Goal: Complete application form: Complete application form

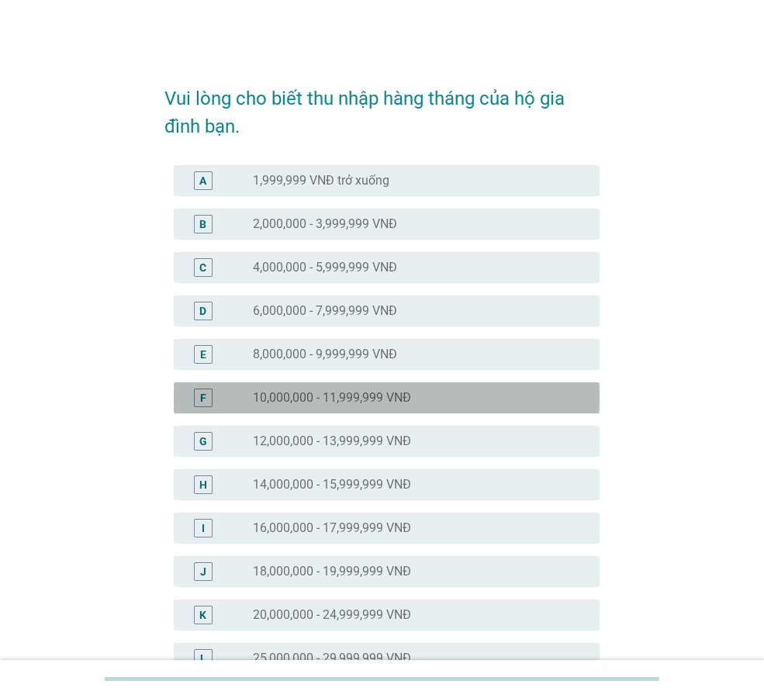
click at [250, 396] on div "F" at bounding box center [219, 398] width 67 height 19
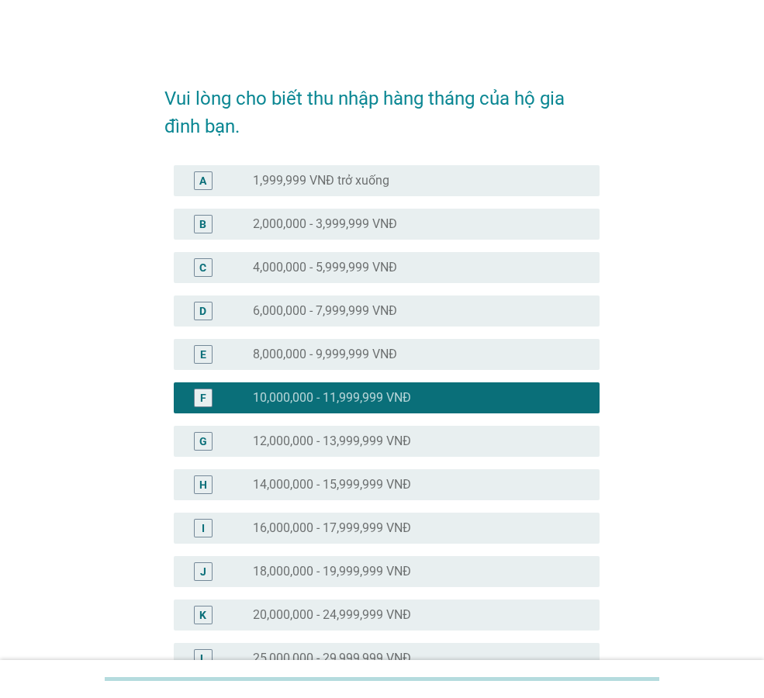
click at [265, 442] on label "12,000,000 - 13,999,999 VNĐ" at bounding box center [332, 442] width 158 height 16
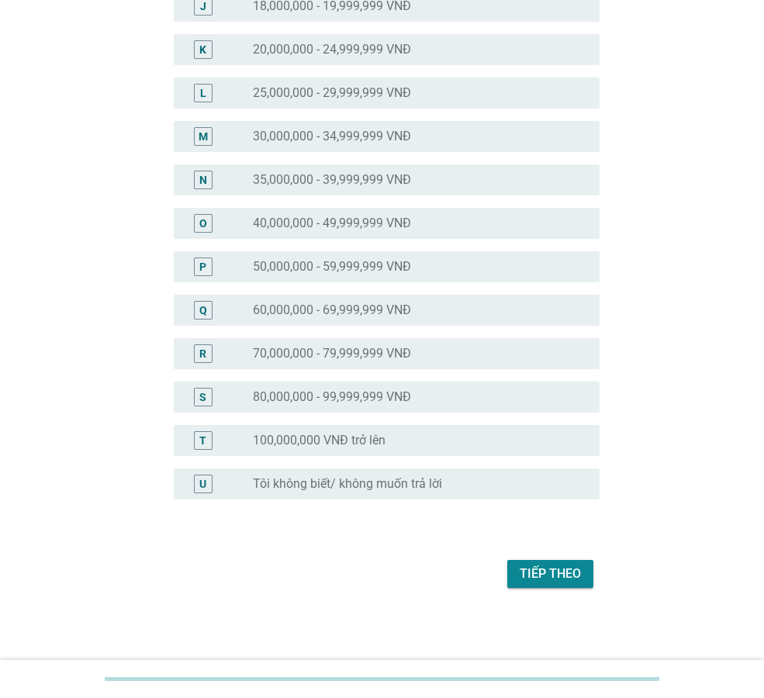
scroll to position [566, 0]
click at [542, 569] on div "Tiếp theo" at bounding box center [550, 573] width 61 height 19
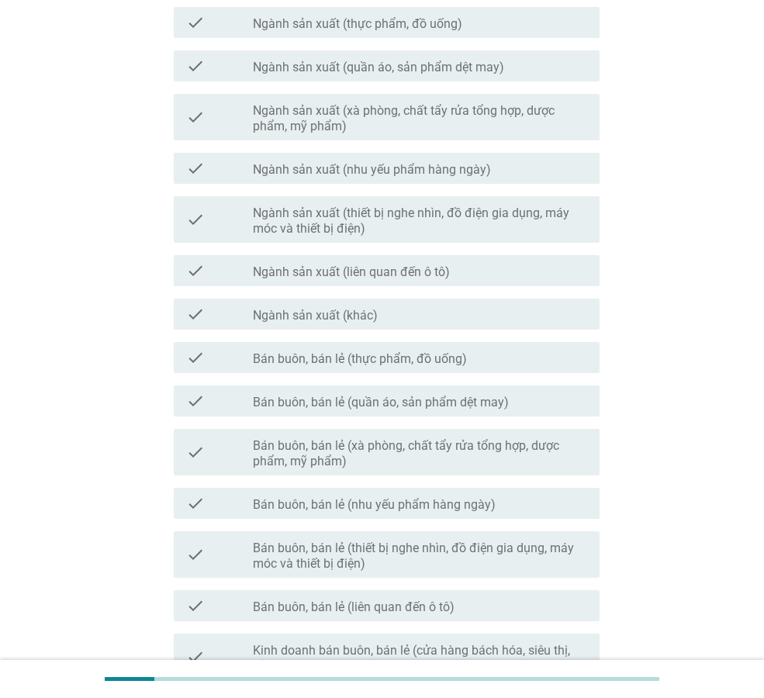
scroll to position [233, 0]
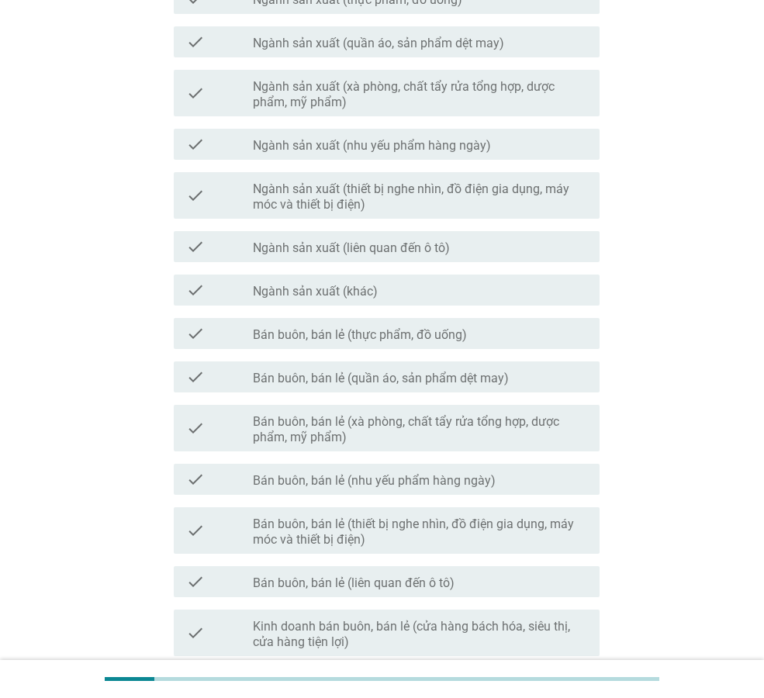
click at [317, 338] on label "Bán buôn, bán lẻ (thực phẩm, đồ uống)" at bounding box center [360, 335] width 214 height 16
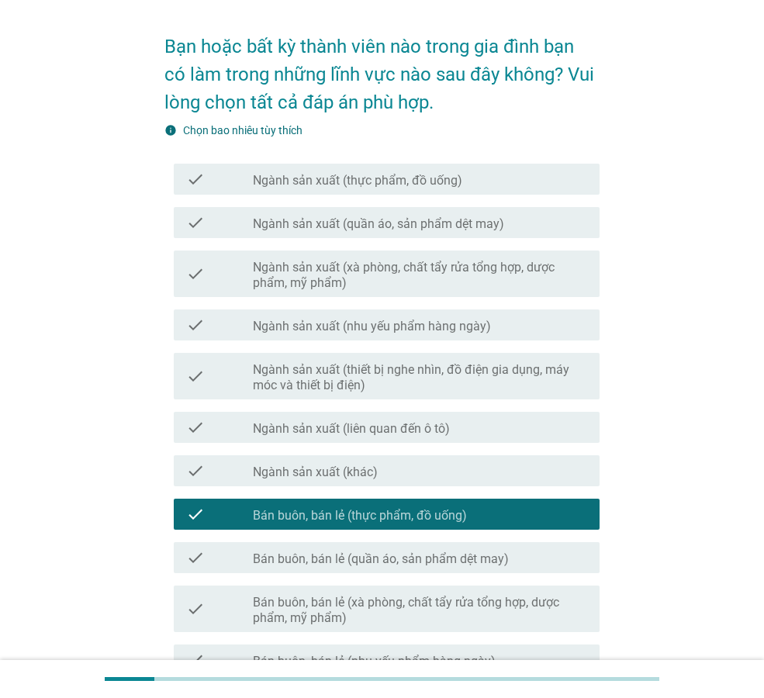
scroll to position [78, 0]
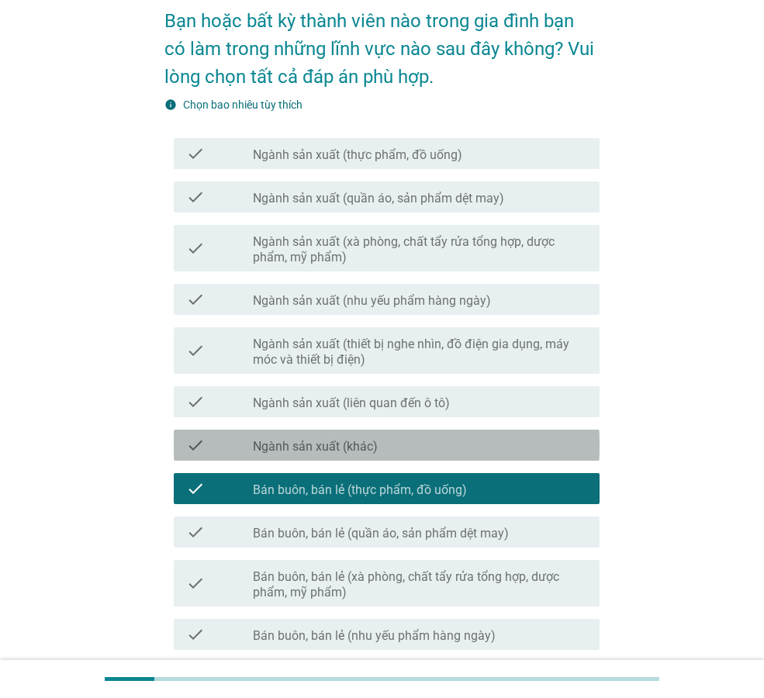
click at [341, 449] on label "Ngành sản xuất (khác)" at bounding box center [315, 447] width 125 height 16
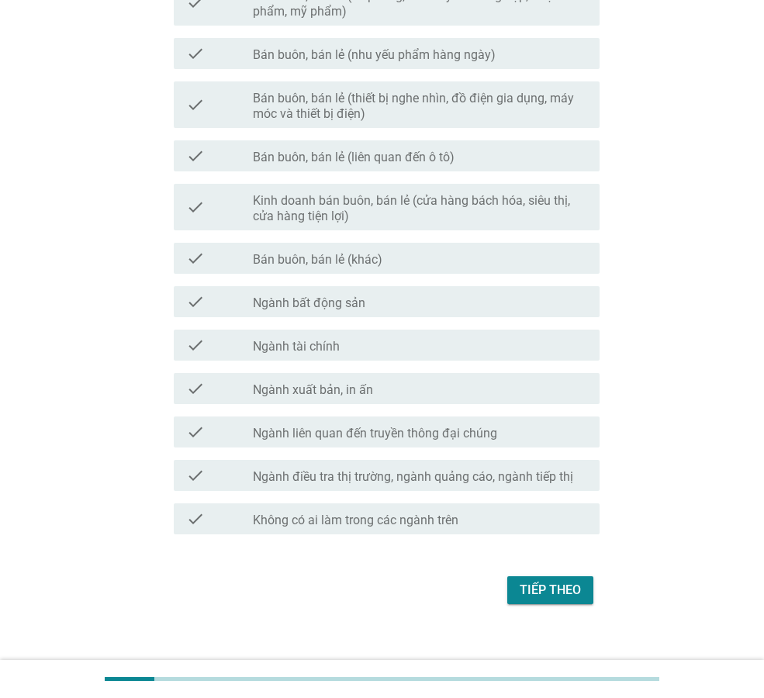
scroll to position [676, 0]
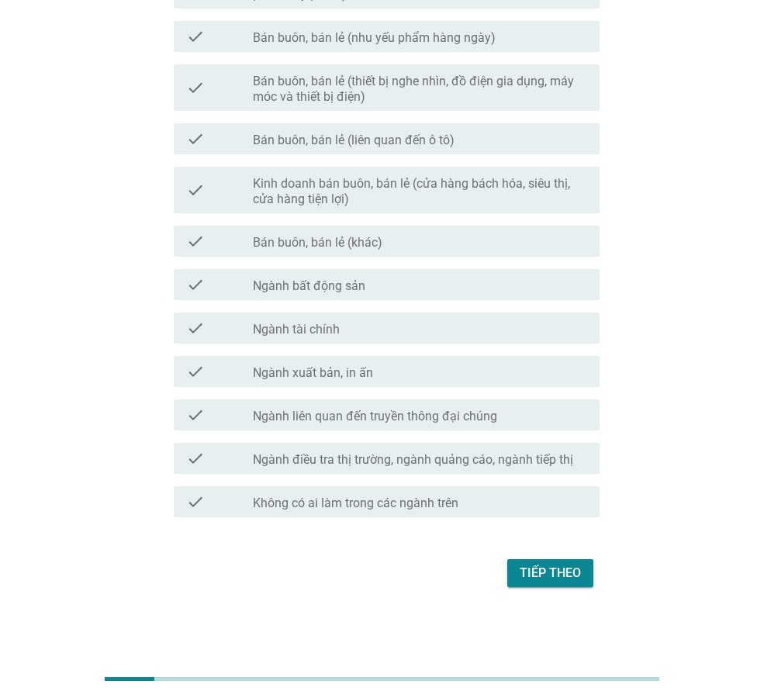
click at [553, 562] on button "Tiếp theo" at bounding box center [551, 573] width 86 height 28
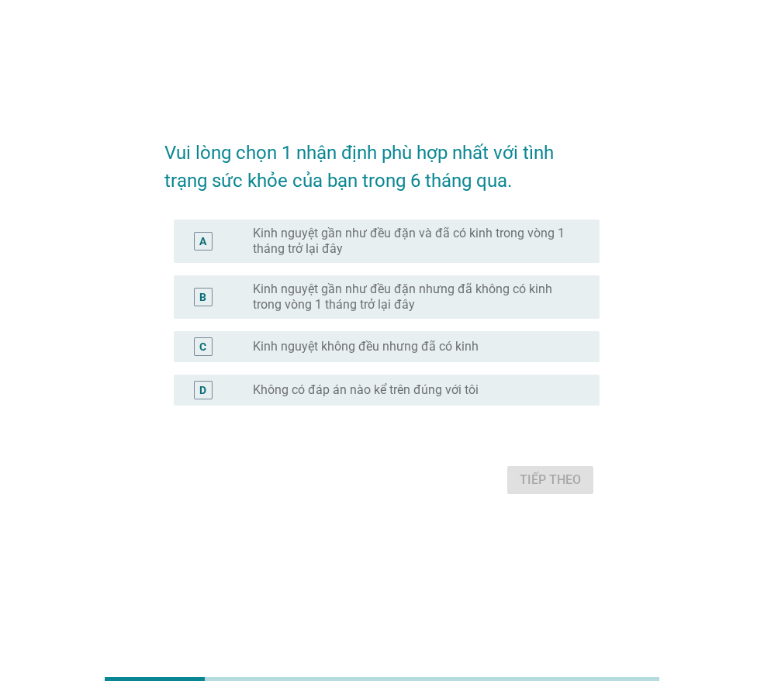
scroll to position [0, 0]
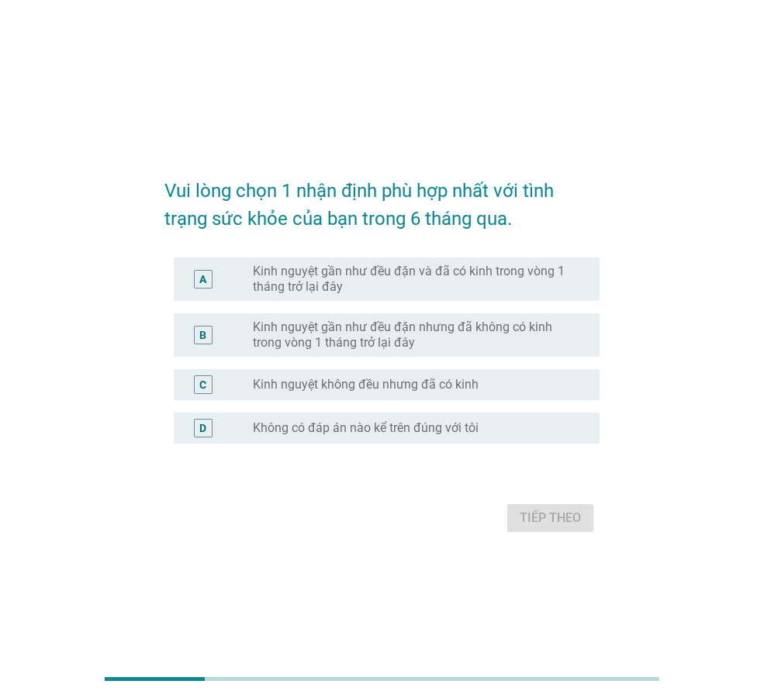
click at [478, 275] on label "Kinh nguyệt gần như đều đặn và đã có kinh trong vòng 1 tháng trở lại đây" at bounding box center [414, 279] width 322 height 31
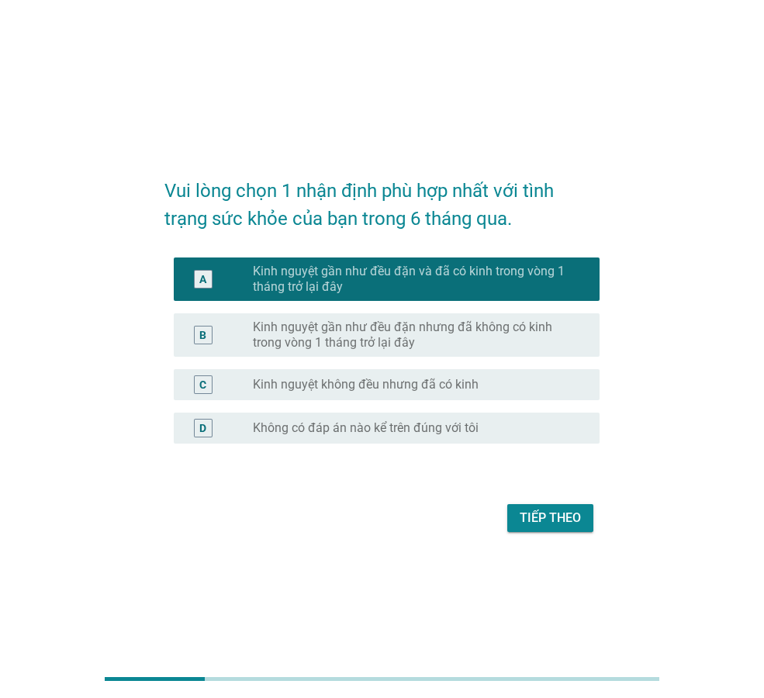
click at [535, 520] on div "Tiếp theo" at bounding box center [550, 518] width 61 height 19
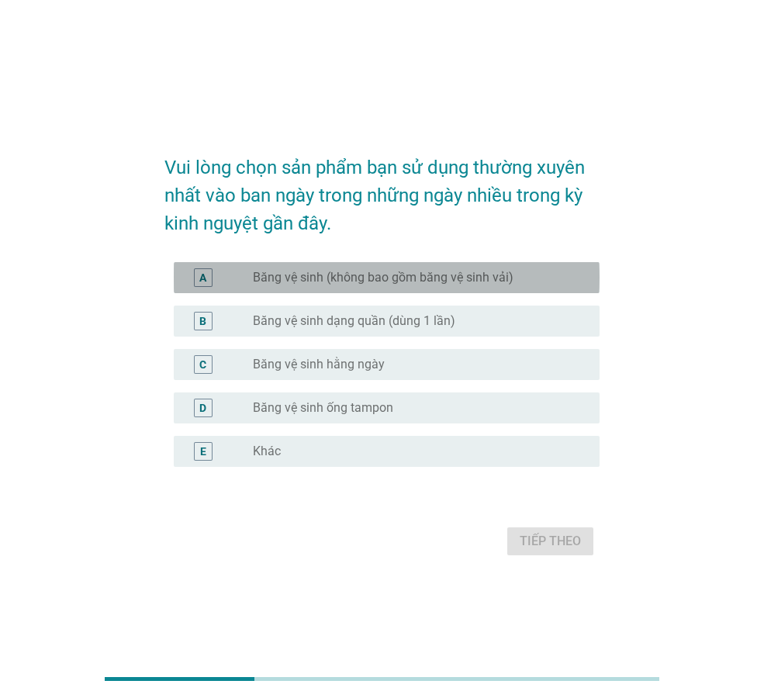
click at [264, 281] on label "Băng vệ sinh (không bao gồm băng vệ sinh vải)" at bounding box center [383, 278] width 261 height 16
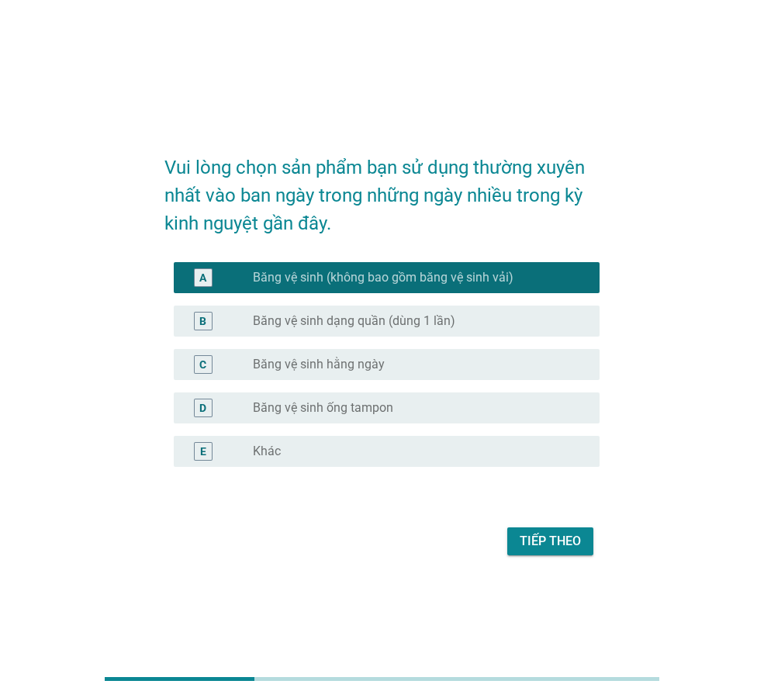
click at [314, 362] on label "Băng vệ sinh hằng ngày" at bounding box center [319, 365] width 132 height 16
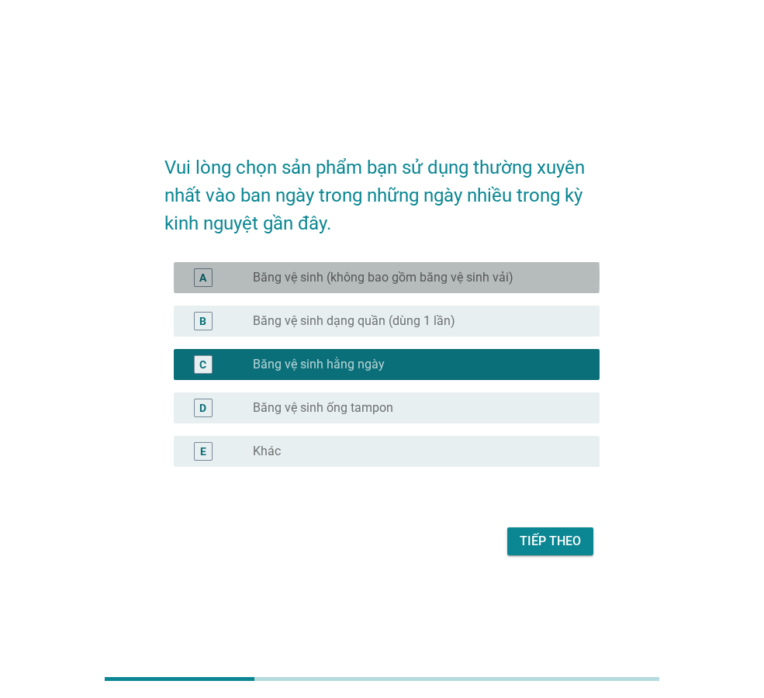
click at [313, 280] on label "Băng vệ sinh (không bao gồm băng vệ sinh vải)" at bounding box center [383, 278] width 261 height 16
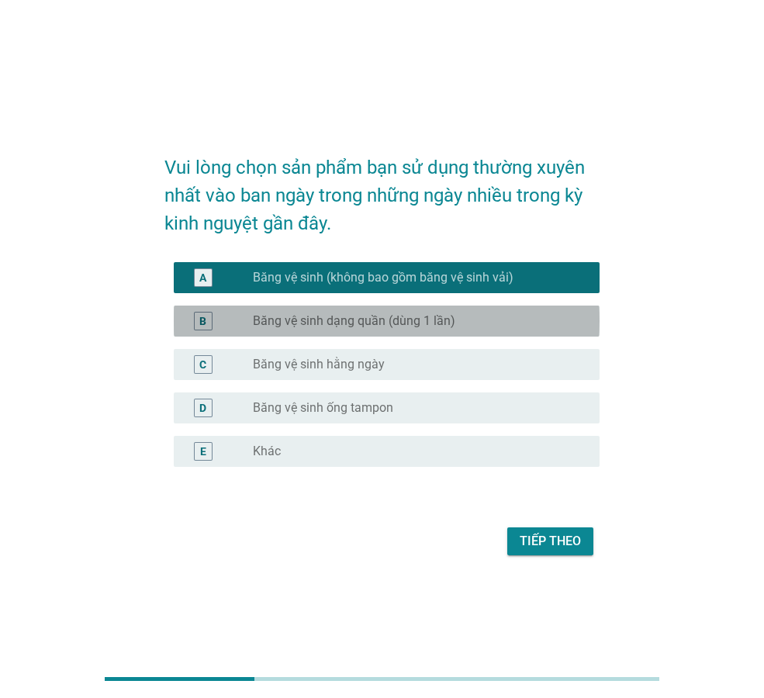
click at [310, 320] on label "Băng vệ sinh dạng quần (dùng 1 lần)" at bounding box center [354, 322] width 203 height 16
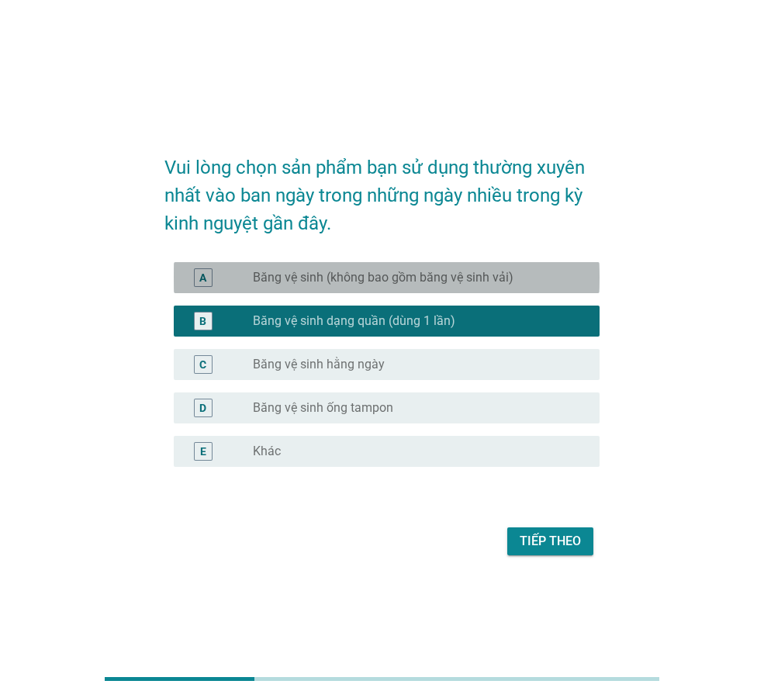
click at [273, 274] on label "Băng vệ sinh (không bao gồm băng vệ sinh vải)" at bounding box center [383, 278] width 261 height 16
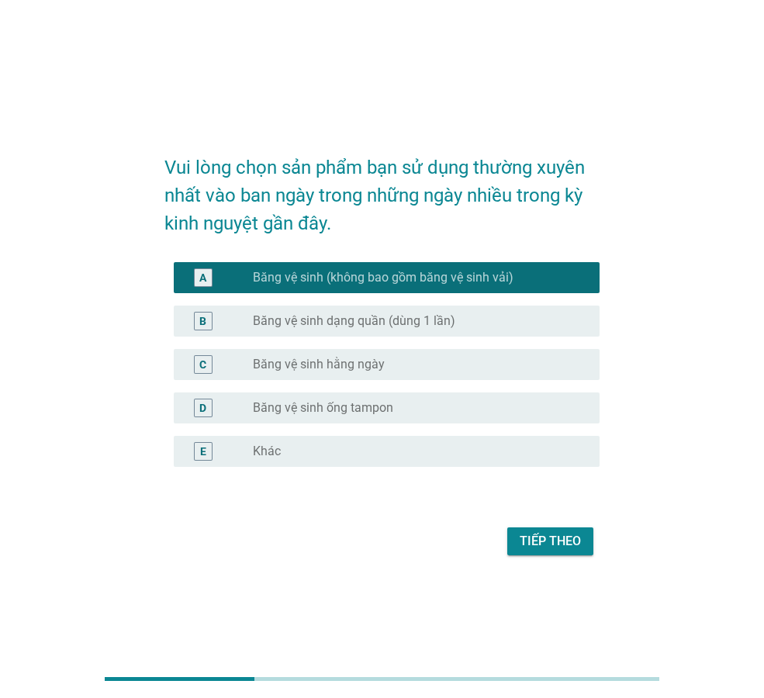
click at [531, 537] on div "Tiếp theo" at bounding box center [550, 541] width 61 height 19
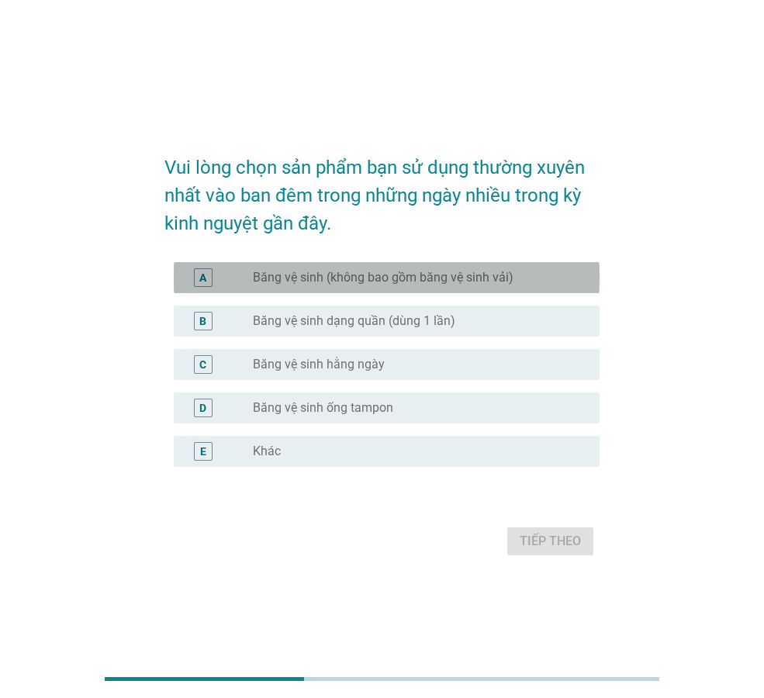
click at [241, 276] on div "A" at bounding box center [219, 277] width 67 height 19
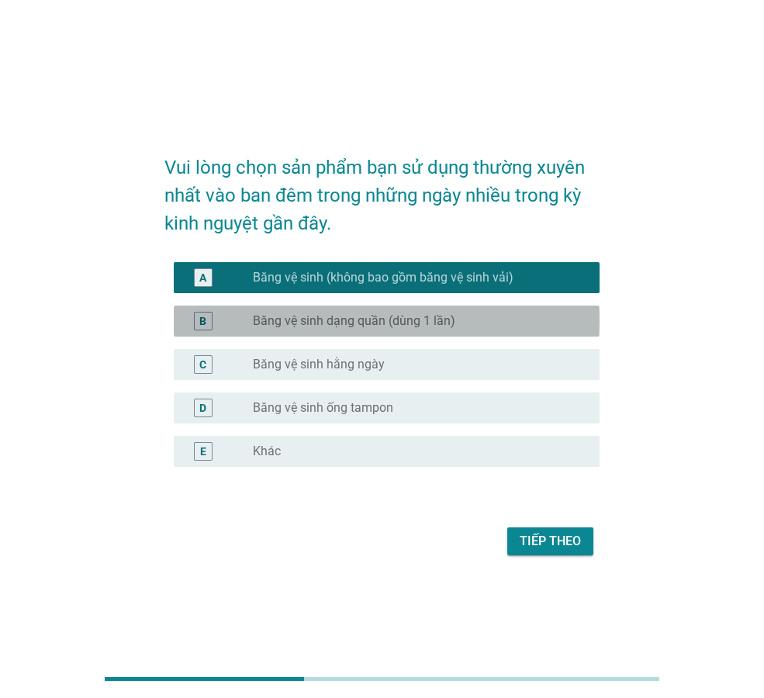
click at [268, 327] on label "Băng vệ sinh dạng quần (dùng 1 lần)" at bounding box center [354, 322] width 203 height 16
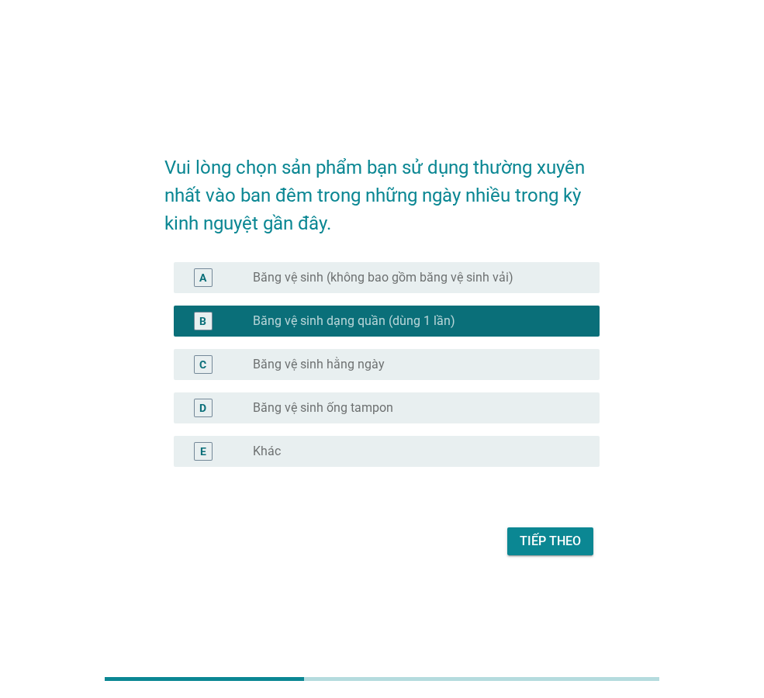
click at [272, 279] on label "Băng vệ sinh (không bao gồm băng vệ sinh vải)" at bounding box center [383, 278] width 261 height 16
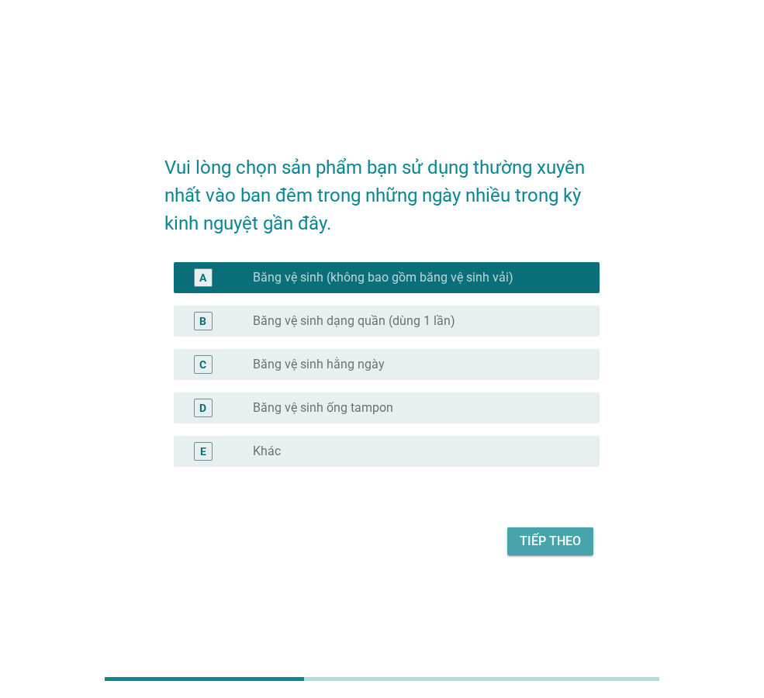
click at [544, 538] on div "Tiếp theo" at bounding box center [550, 541] width 61 height 19
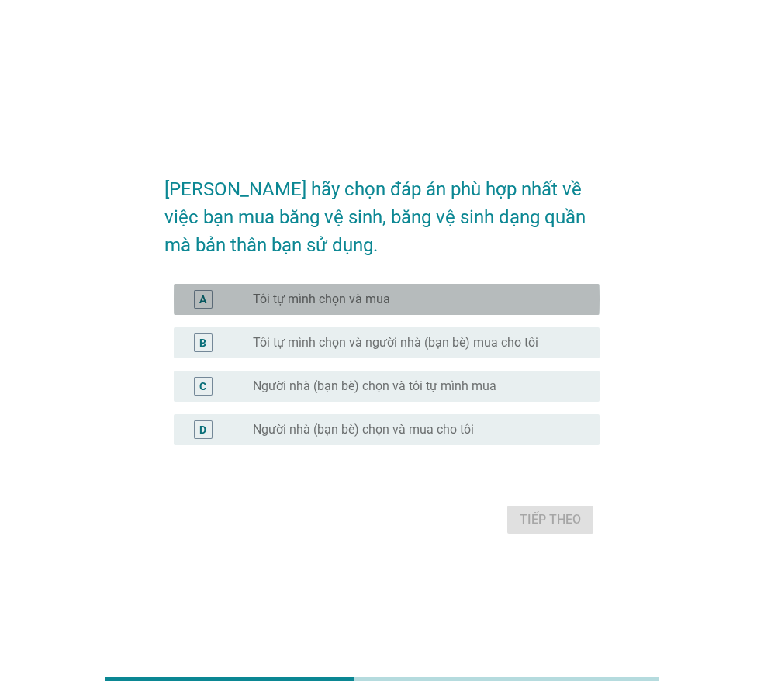
click at [301, 300] on label "Tôi tự mình chọn và mua" at bounding box center [321, 300] width 137 height 16
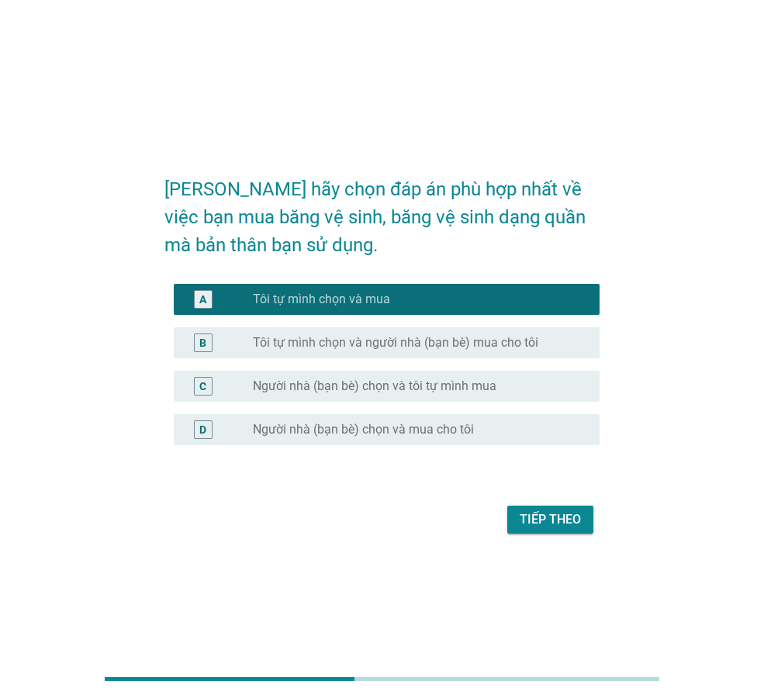
click at [536, 504] on div "Tiếp theo" at bounding box center [382, 519] width 435 height 37
click at [546, 516] on div "Tiếp theo" at bounding box center [550, 520] width 61 height 19
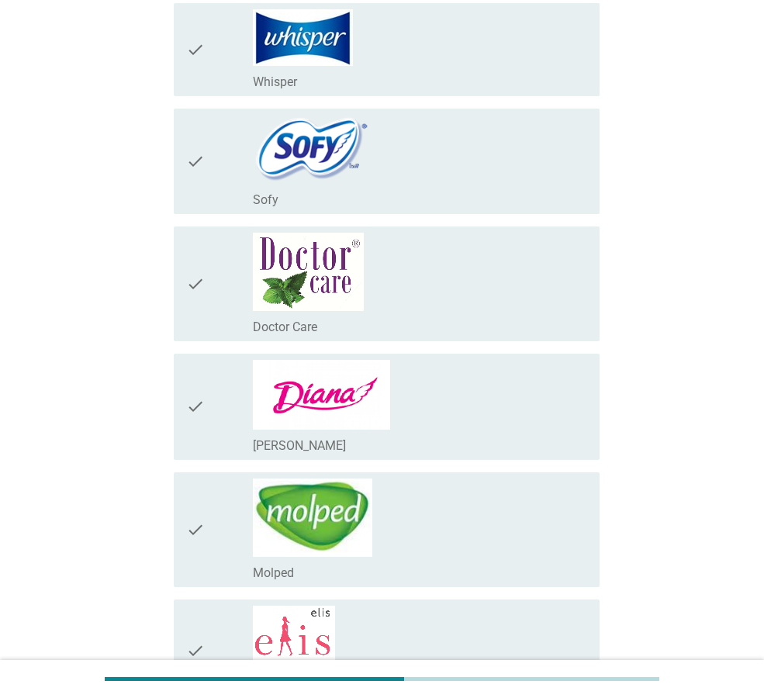
scroll to position [310, 0]
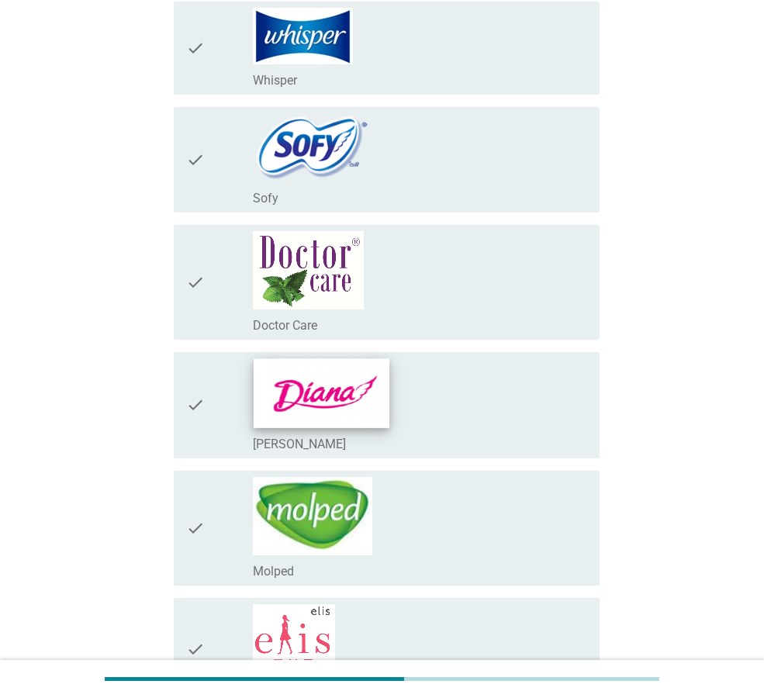
click at [325, 390] on img at bounding box center [322, 393] width 136 height 69
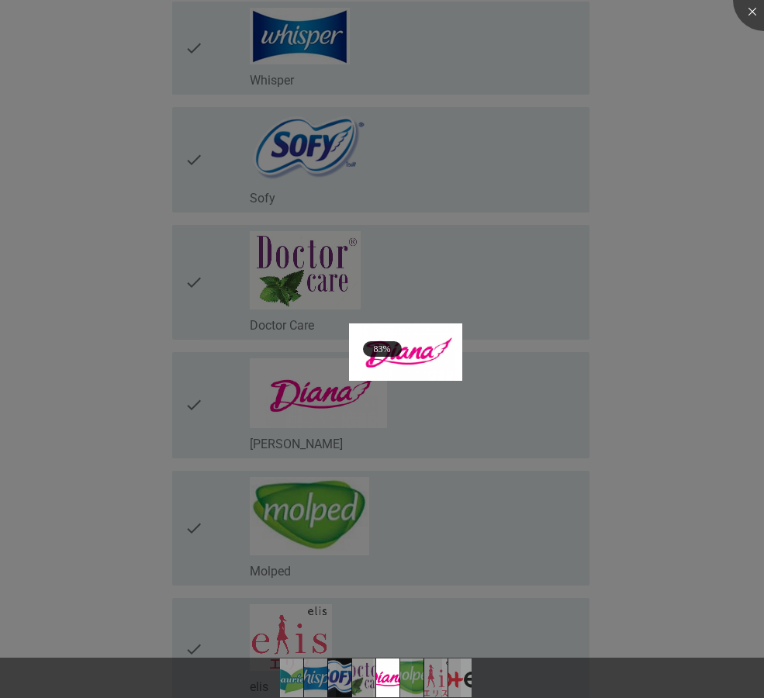
click at [301, 408] on div at bounding box center [382, 349] width 764 height 698
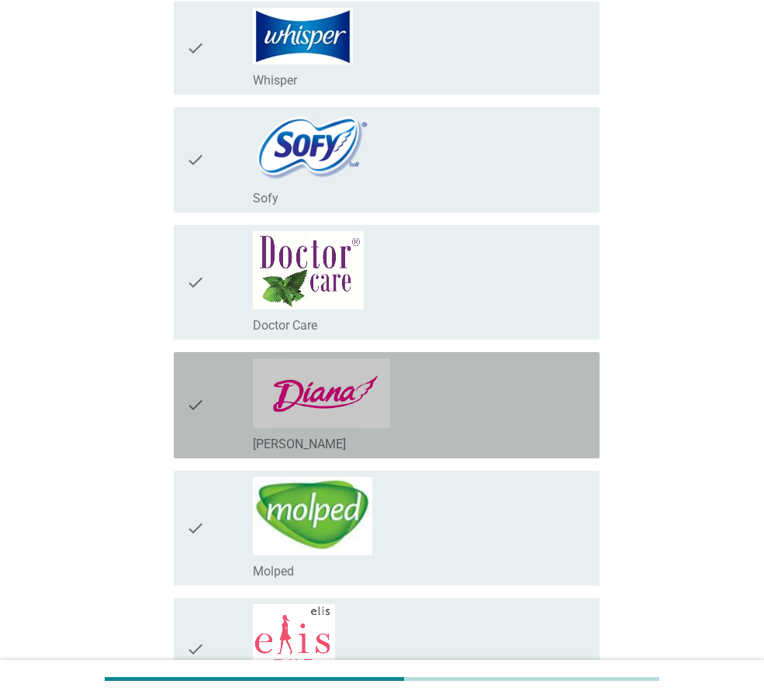
click at [199, 403] on icon "check" at bounding box center [195, 406] width 19 height 94
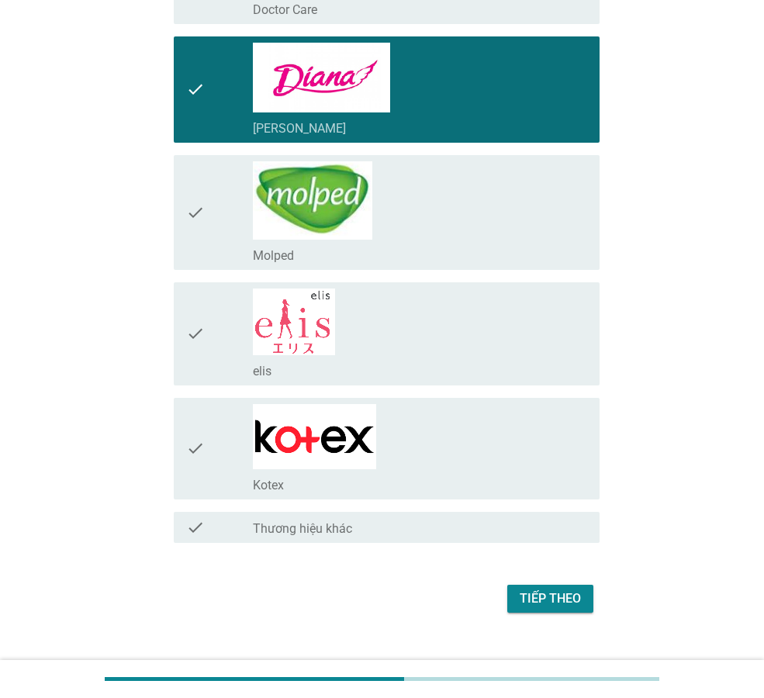
scroll to position [652, 0]
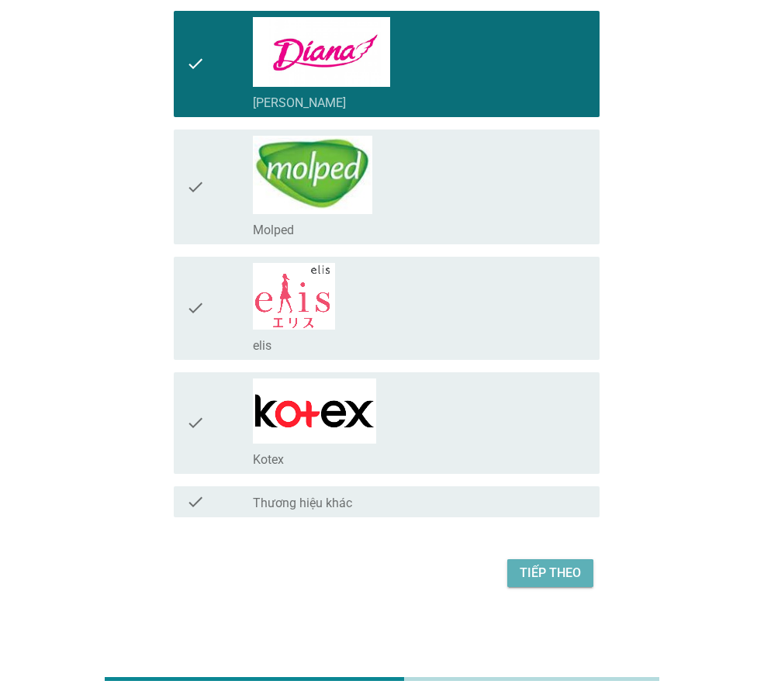
click at [562, 574] on div "Tiếp theo" at bounding box center [550, 573] width 61 height 19
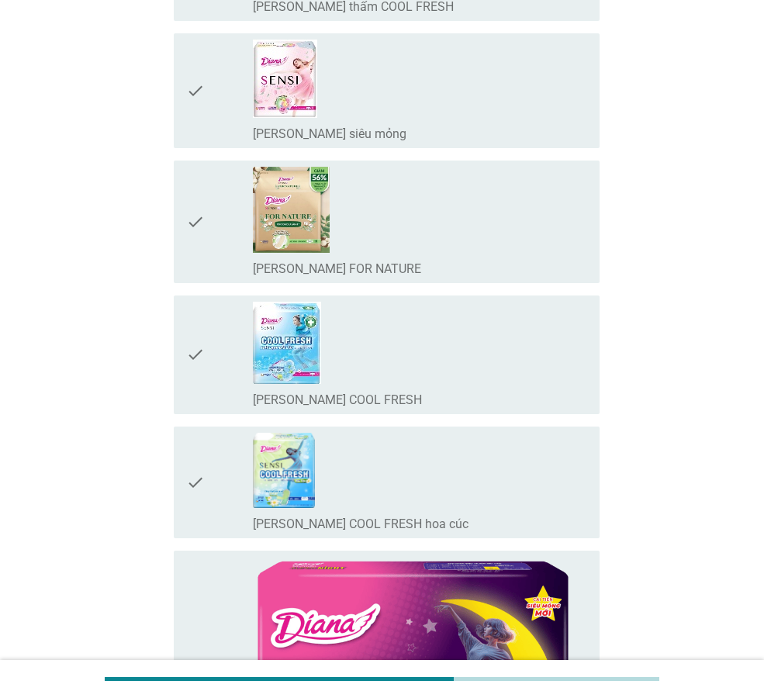
scroll to position [0, 0]
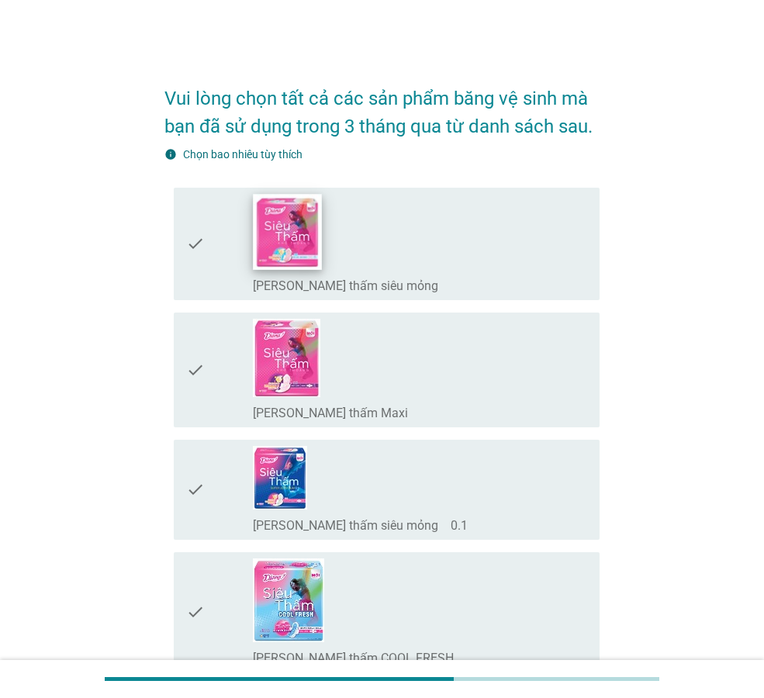
click at [305, 244] on img at bounding box center [288, 231] width 68 height 75
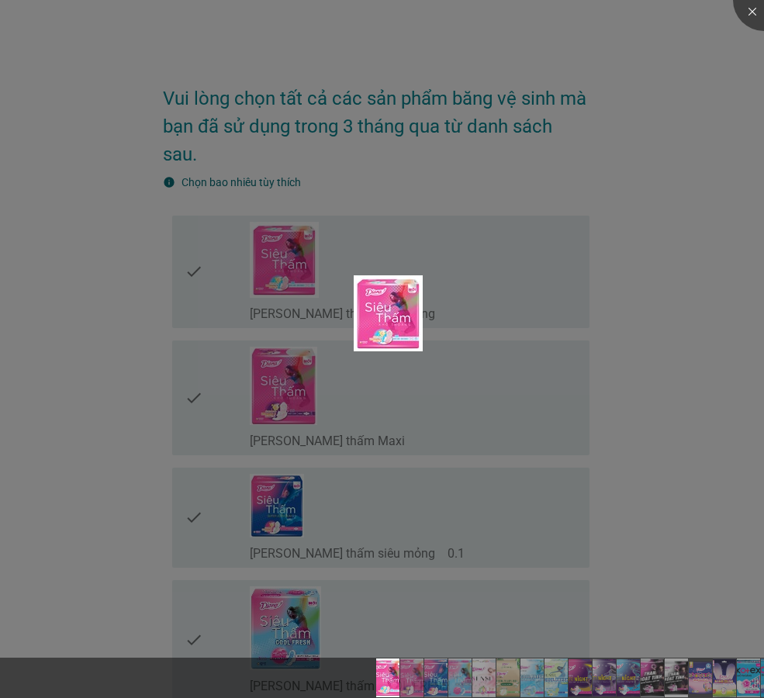
click at [195, 279] on div at bounding box center [382, 349] width 764 height 698
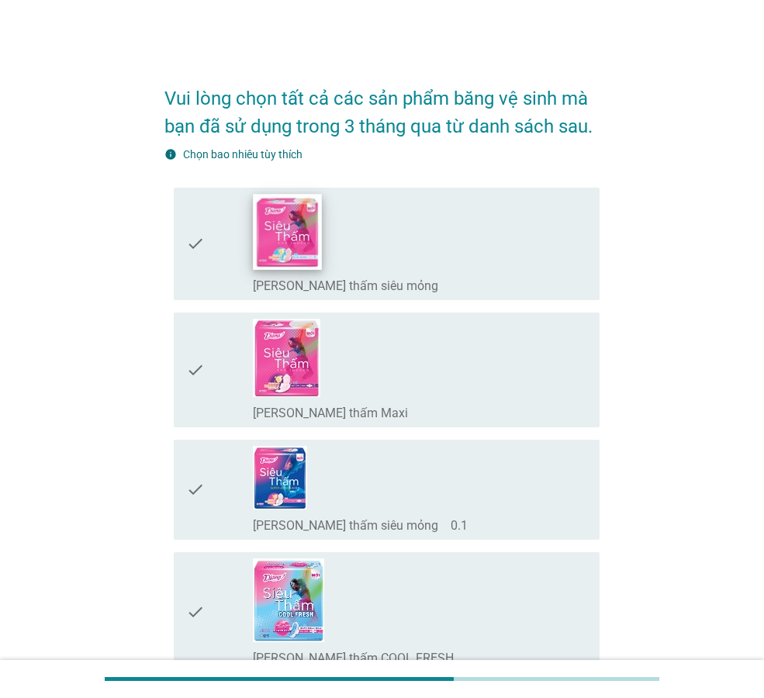
click at [293, 256] on img at bounding box center [288, 231] width 68 height 75
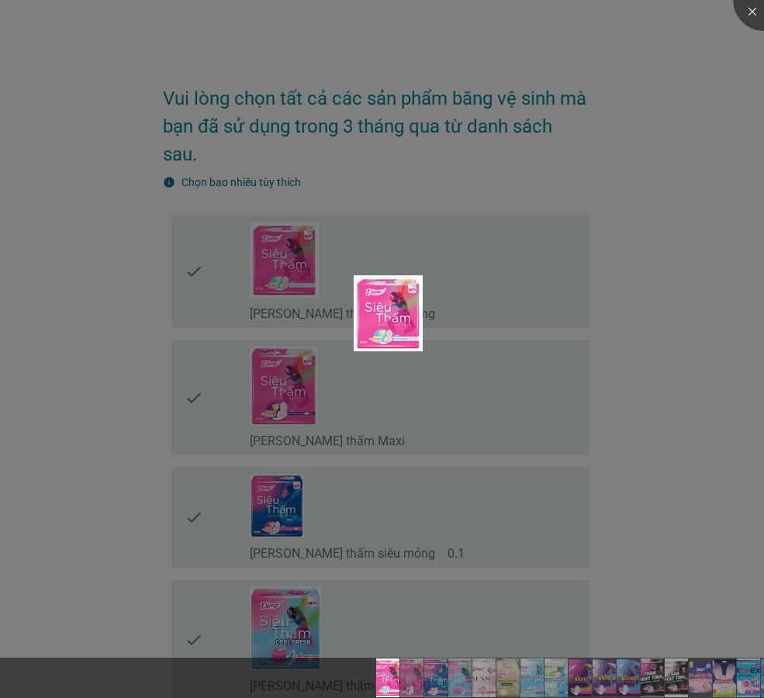
click at [274, 375] on div at bounding box center [382, 349] width 764 height 698
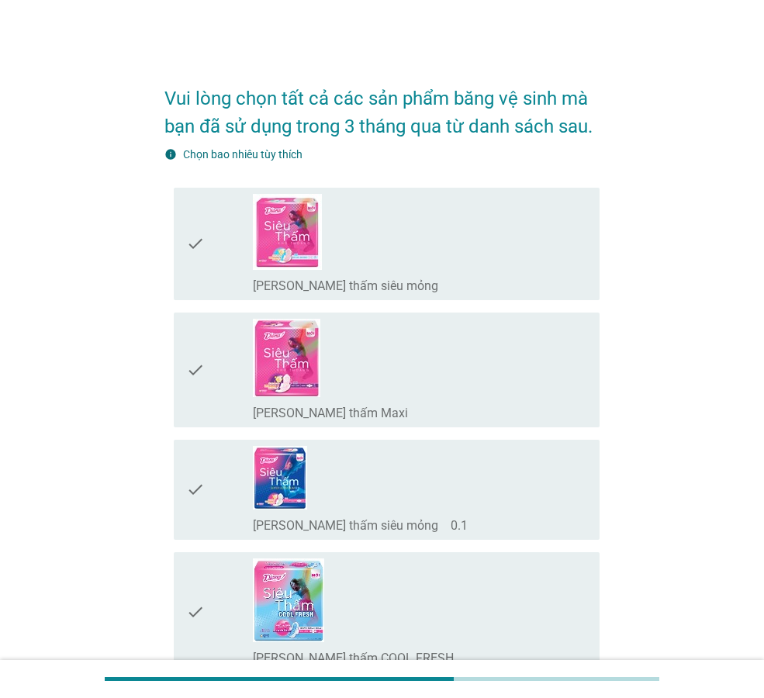
click at [207, 237] on div "check" at bounding box center [219, 244] width 67 height 100
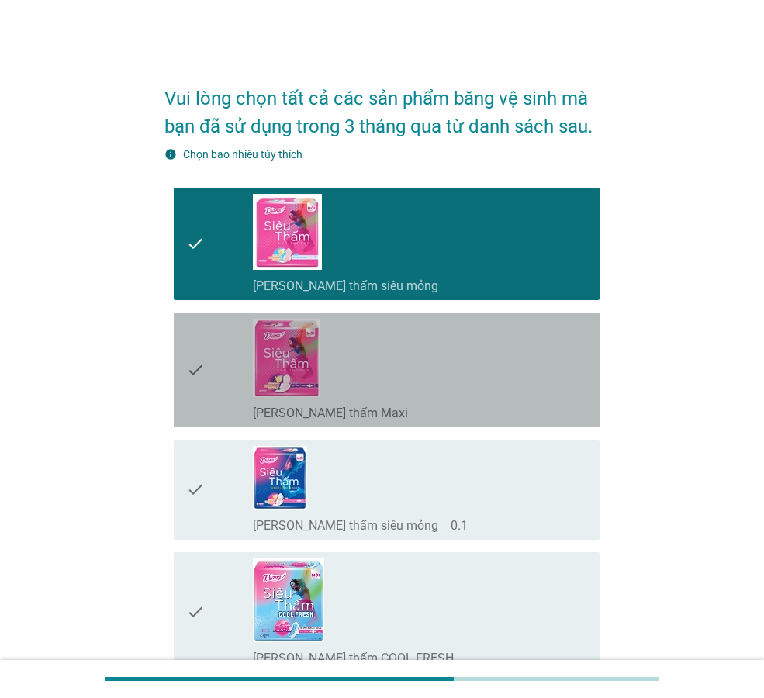
click at [195, 369] on icon "check" at bounding box center [195, 370] width 19 height 102
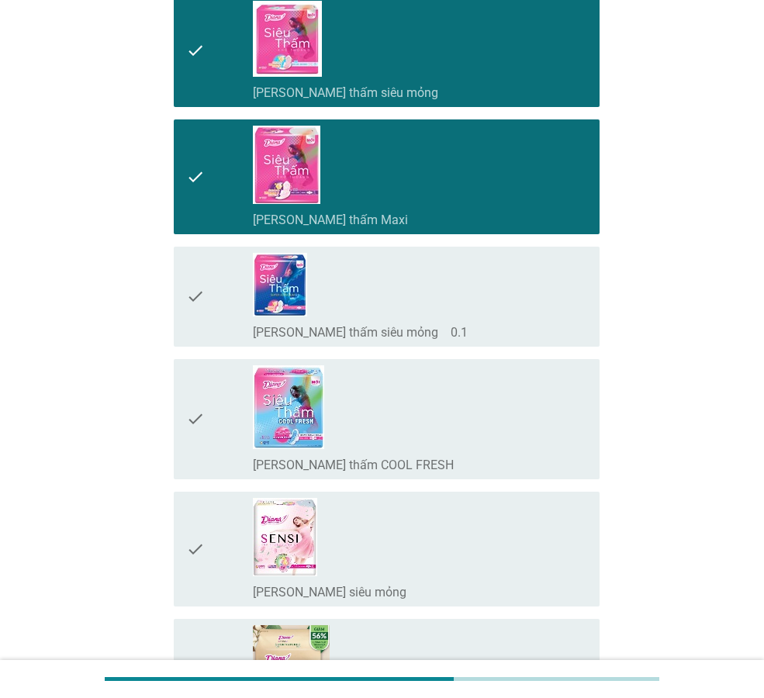
scroll to position [233, 0]
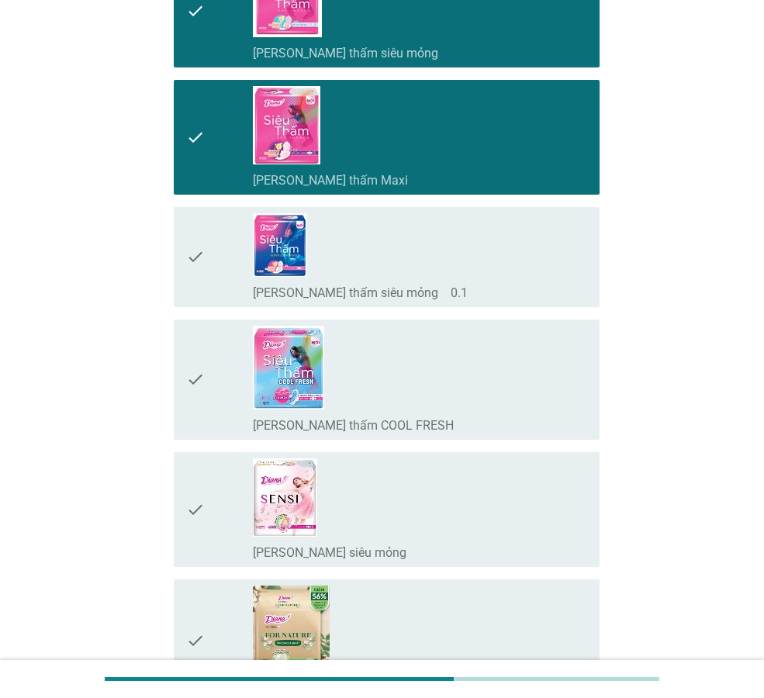
click at [190, 258] on icon "check" at bounding box center [195, 257] width 19 height 88
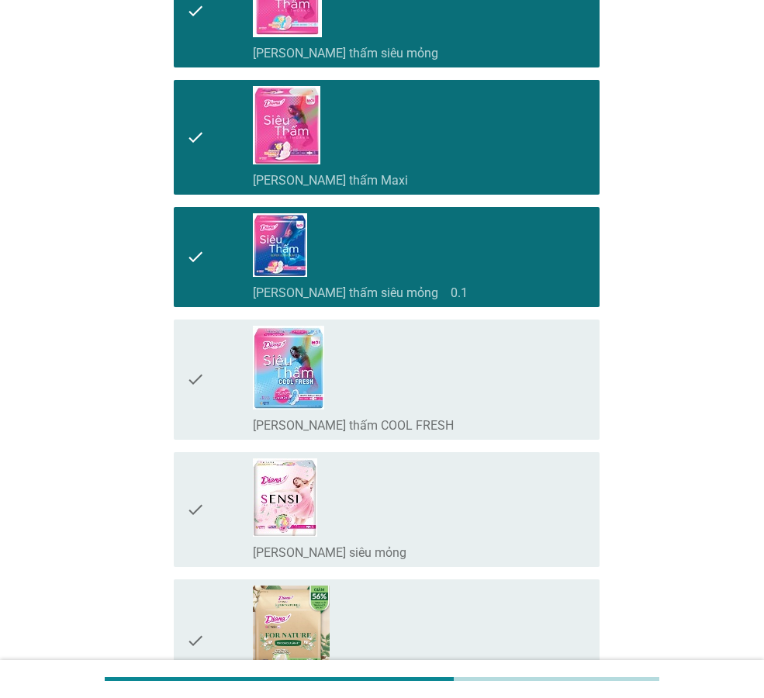
click at [189, 379] on icon "check" at bounding box center [195, 380] width 19 height 108
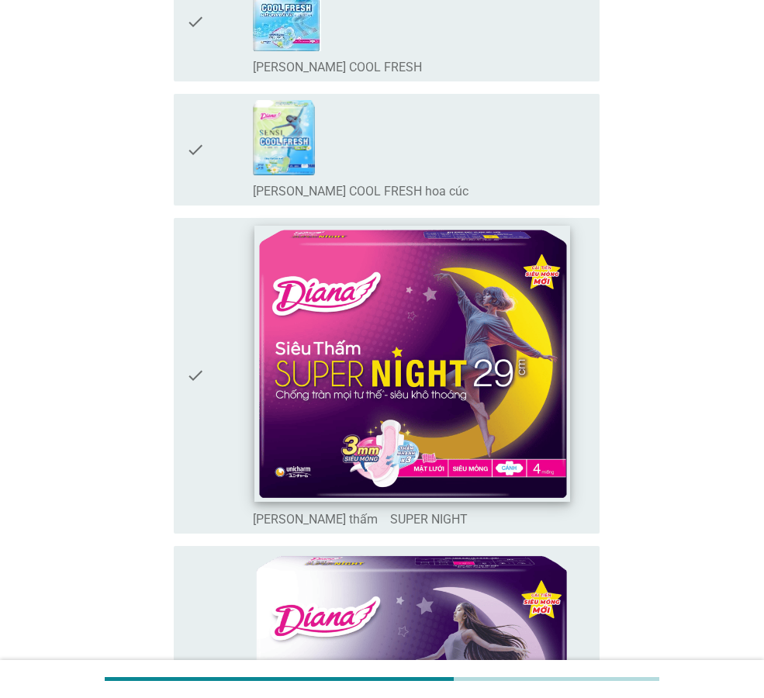
scroll to position [1009, 0]
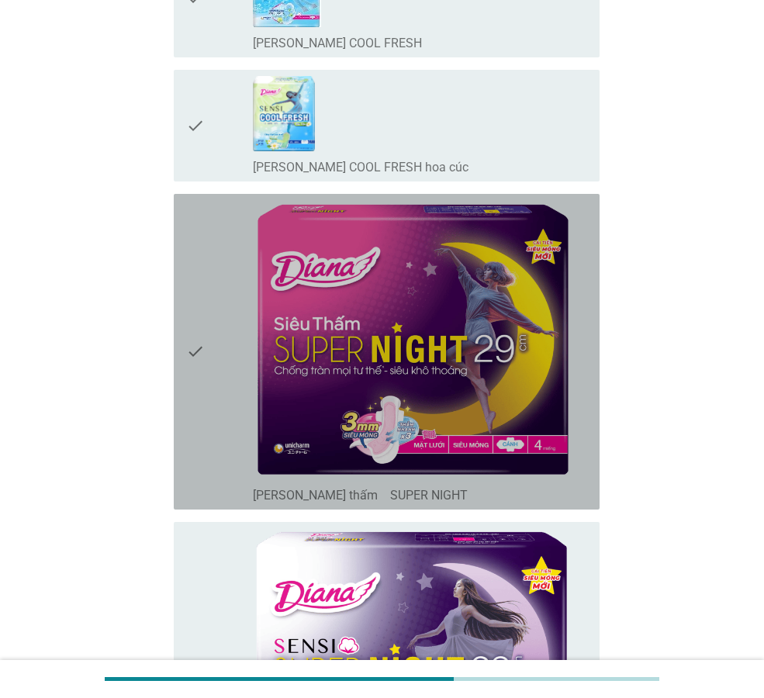
click at [194, 348] on icon "check" at bounding box center [195, 351] width 19 height 303
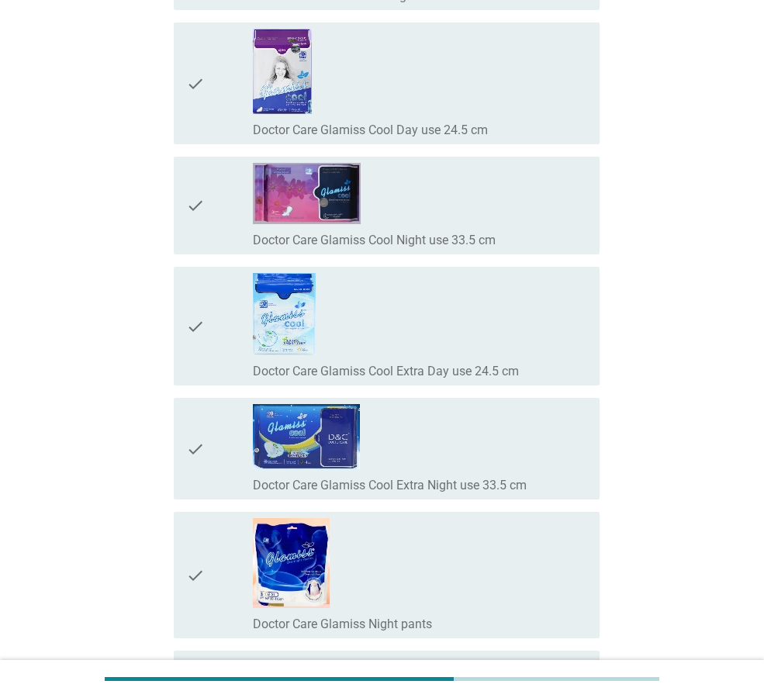
scroll to position [14188, 0]
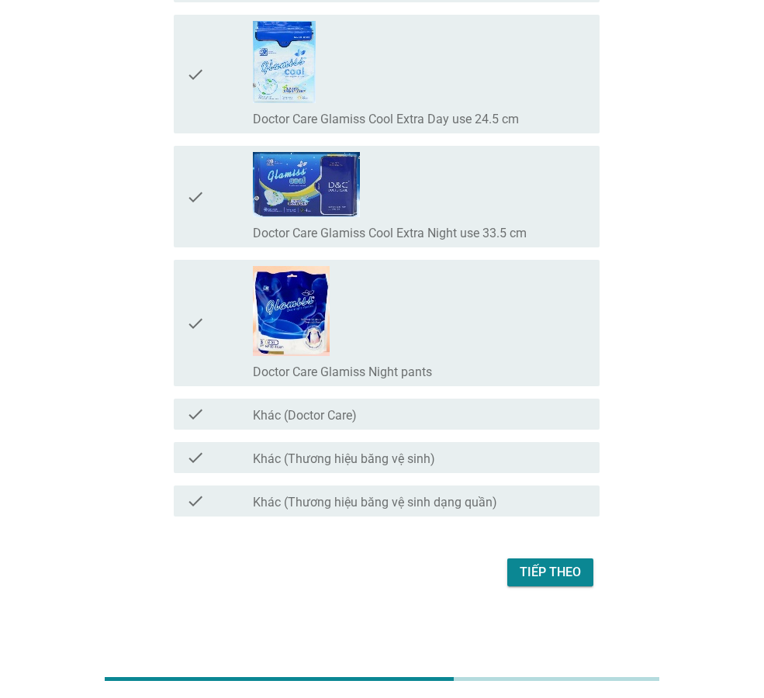
click at [544, 564] on div "Tiếp theo" at bounding box center [550, 572] width 61 height 19
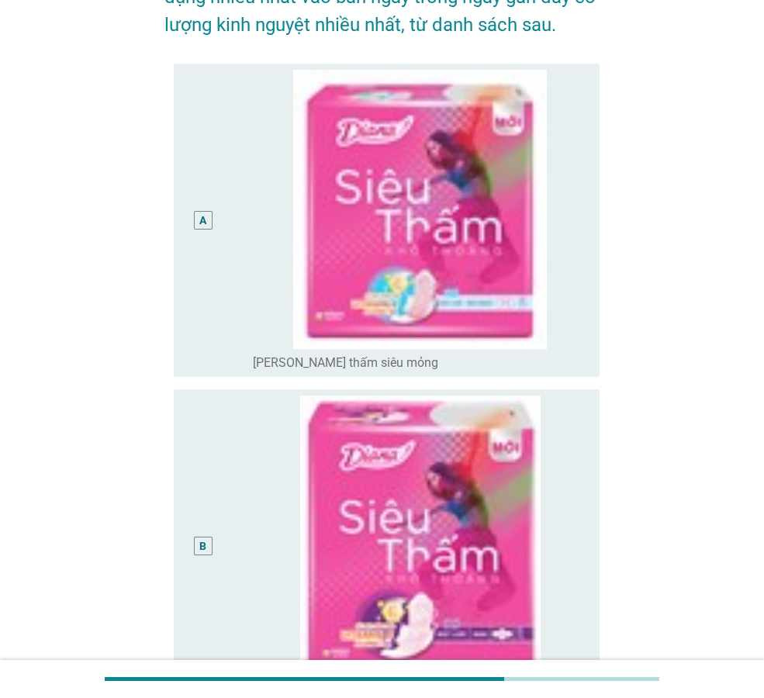
scroll to position [155, 0]
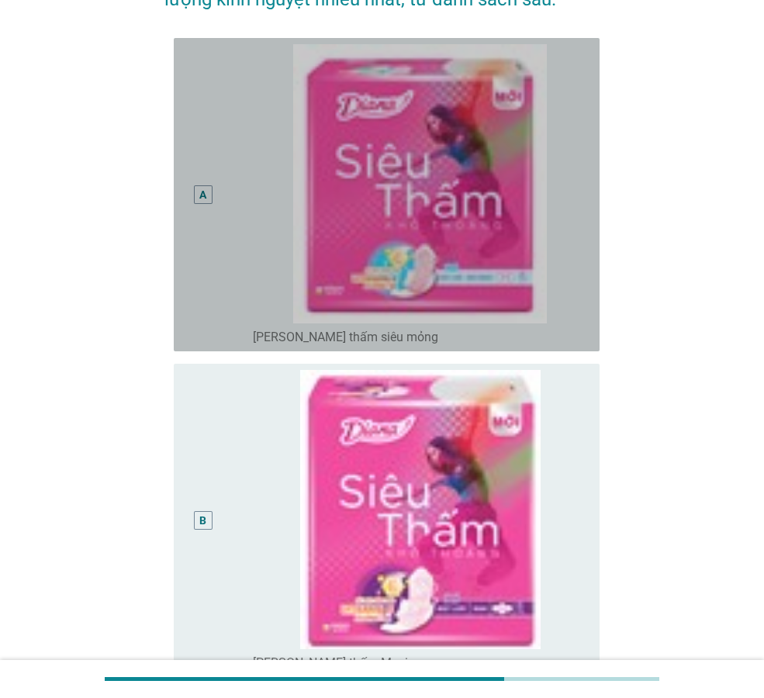
click at [200, 195] on div "A" at bounding box center [202, 194] width 7 height 16
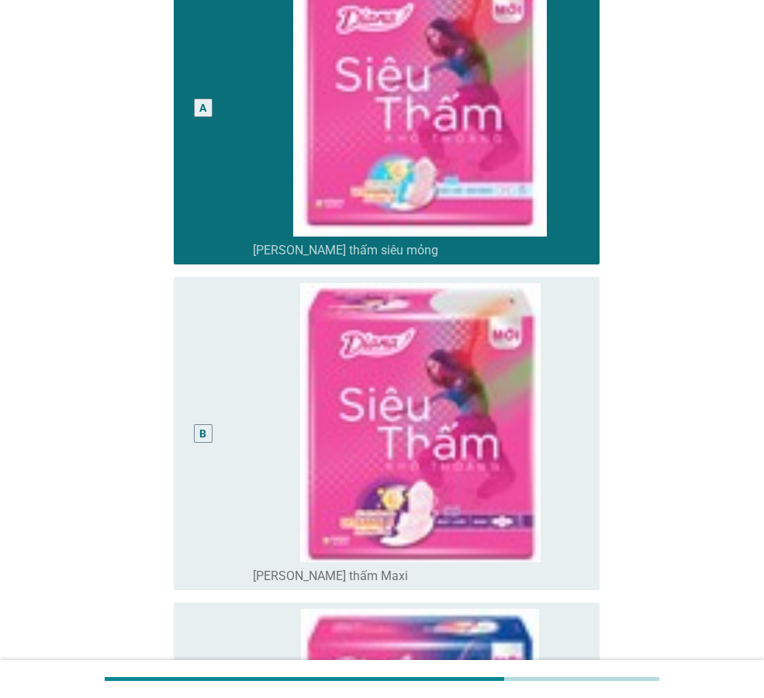
scroll to position [310, 0]
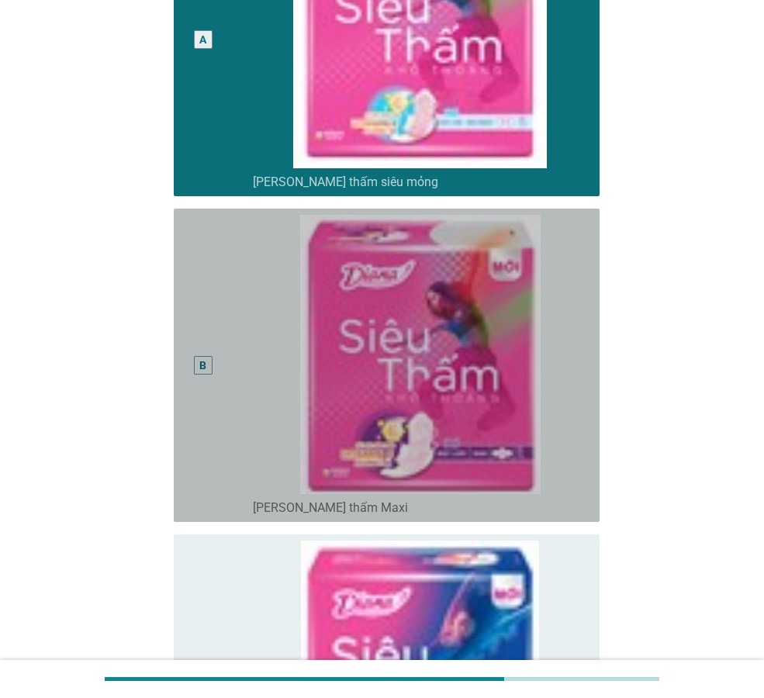
click at [205, 368] on div "B" at bounding box center [202, 365] width 7 height 16
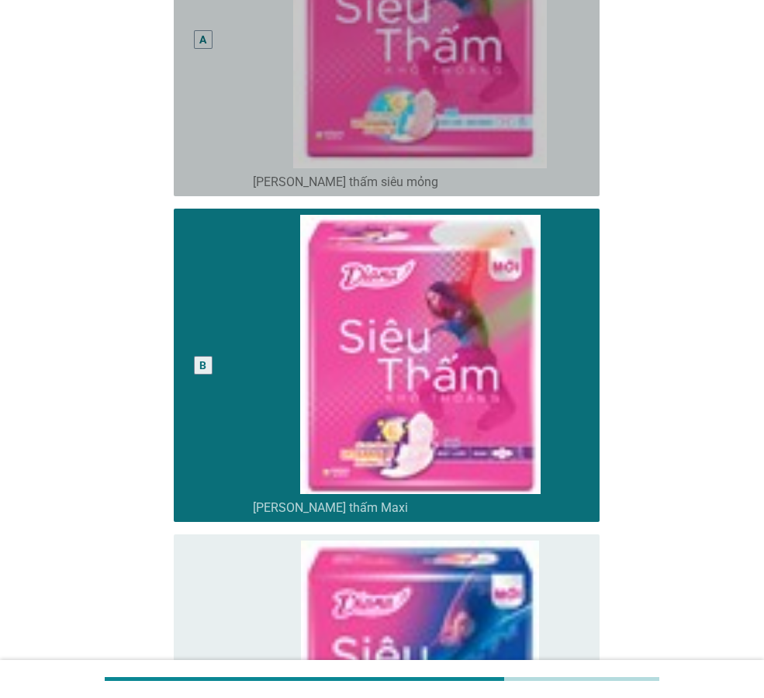
click at [193, 60] on div "A" at bounding box center [202, 39] width 33 height 301
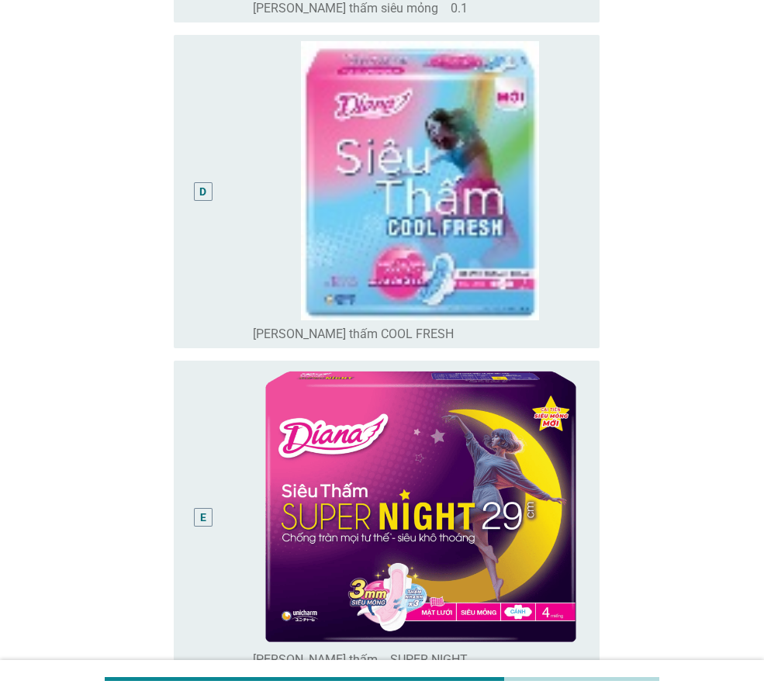
scroll to position [1311, 0]
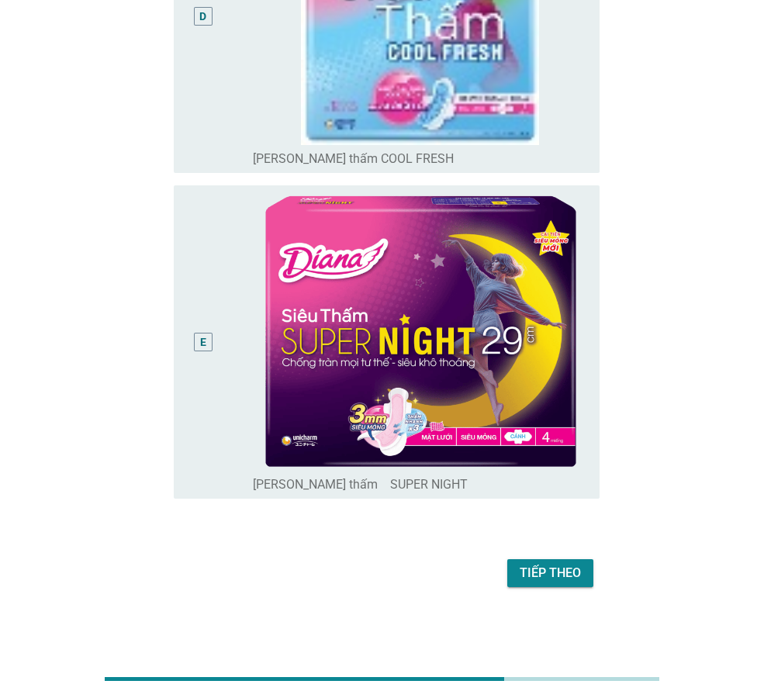
click at [553, 574] on div "Tiếp theo" at bounding box center [550, 573] width 61 height 19
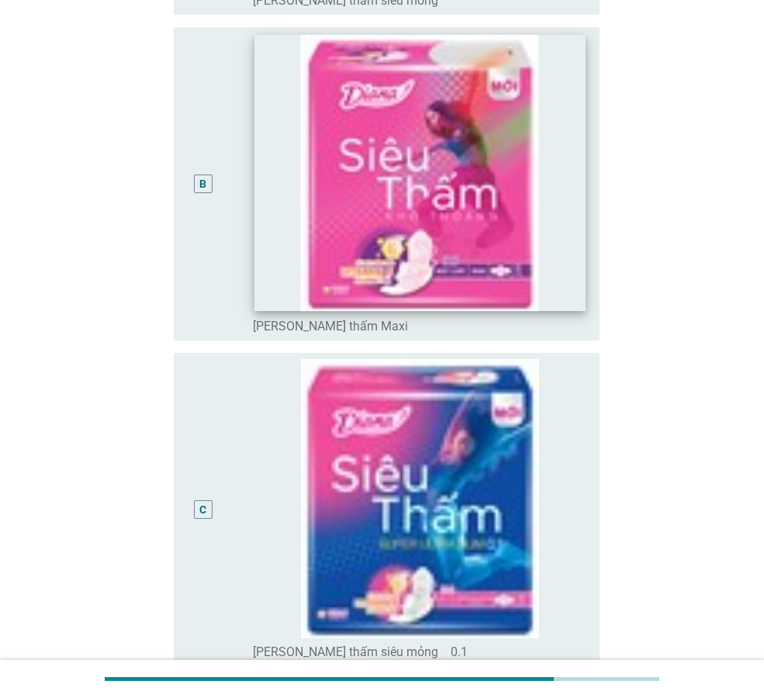
scroll to position [466, 0]
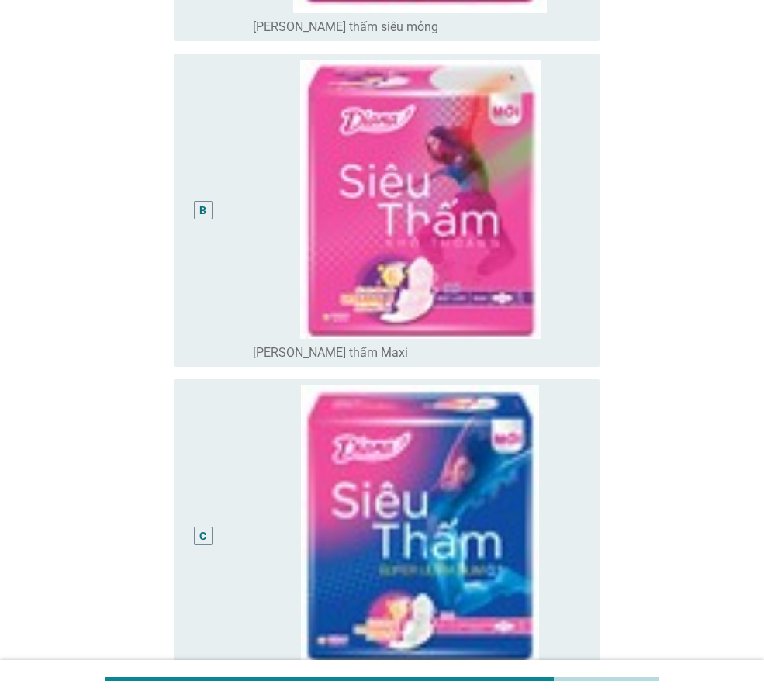
click at [206, 211] on div "B" at bounding box center [202, 210] width 7 height 16
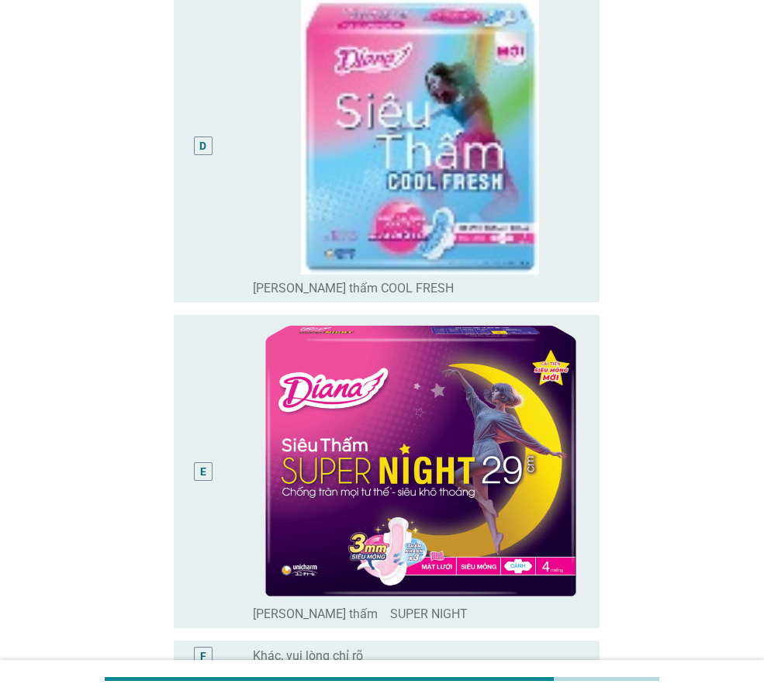
scroll to position [1355, 0]
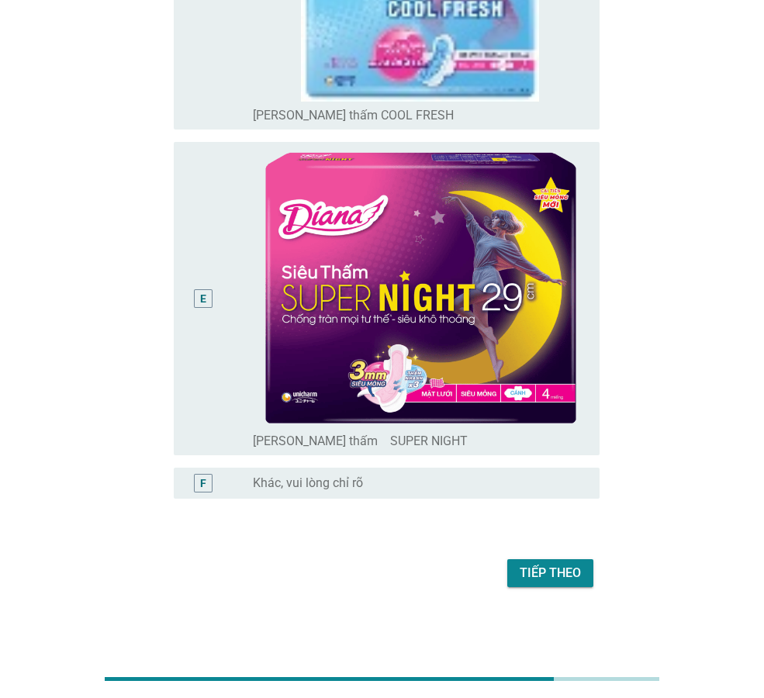
click at [195, 296] on div "E" at bounding box center [203, 298] width 19 height 19
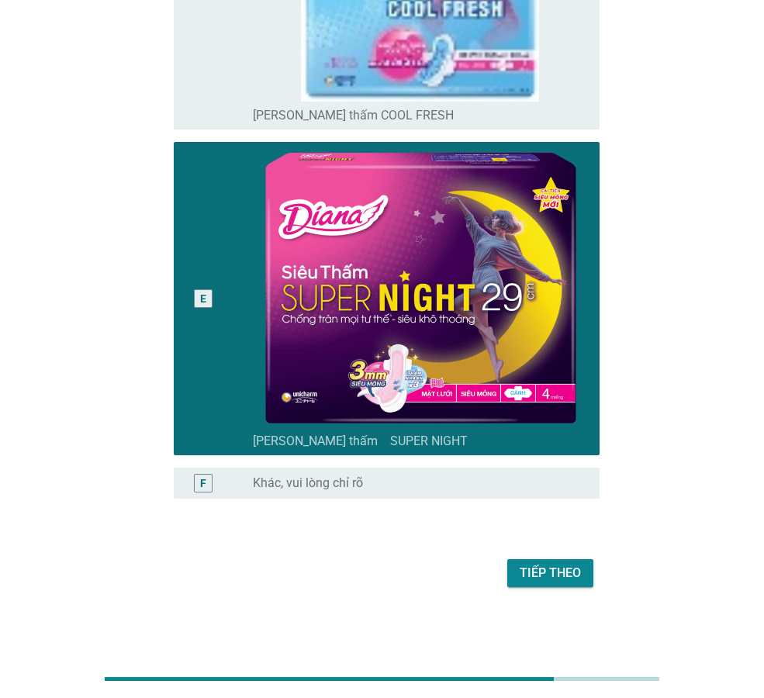
click at [556, 566] on div "Tiếp theo" at bounding box center [550, 573] width 61 height 19
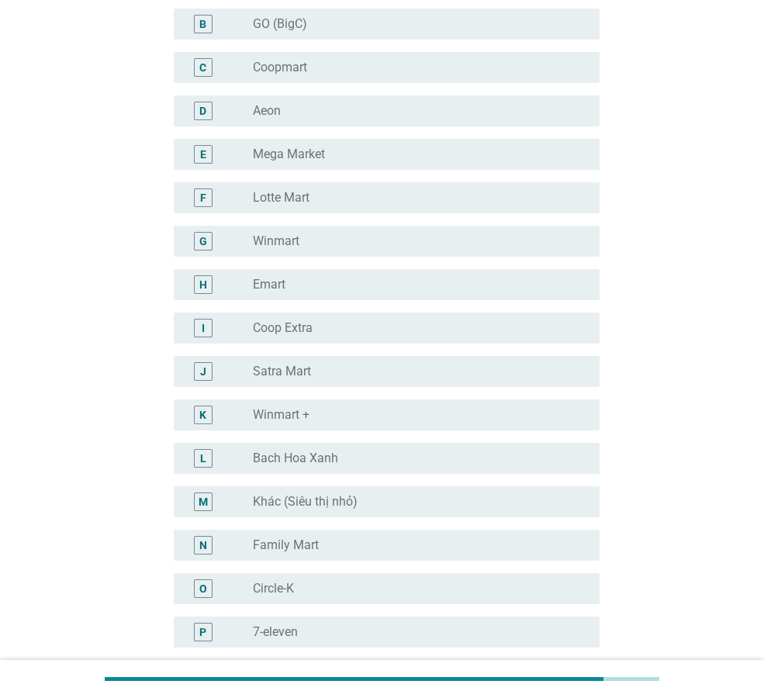
scroll to position [0, 0]
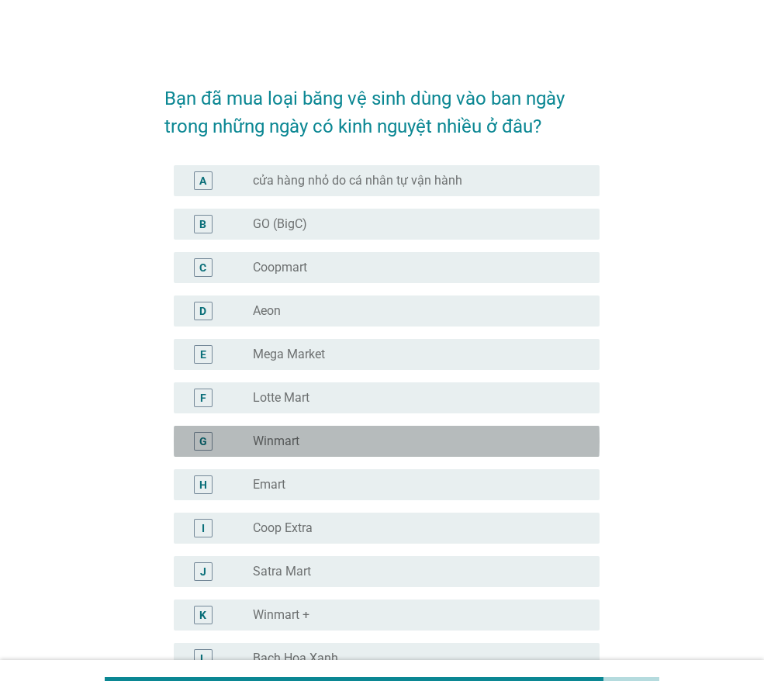
click at [206, 439] on div "G" at bounding box center [203, 441] width 8 height 16
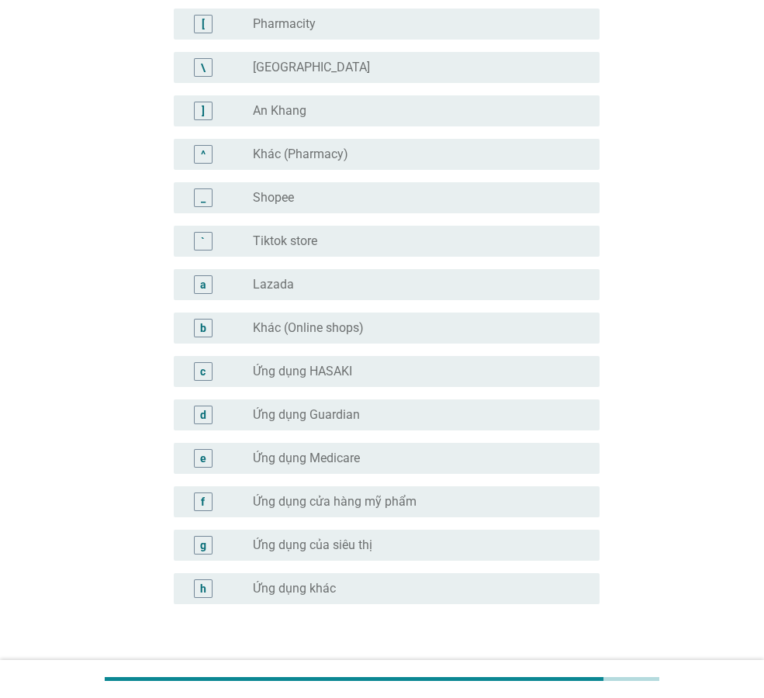
scroll to position [1392, 0]
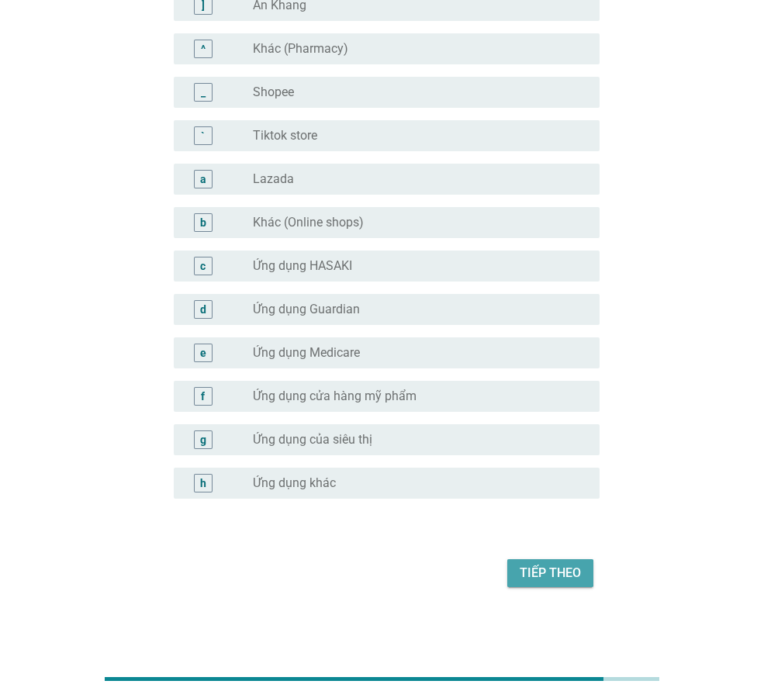
click at [546, 568] on div "Tiếp theo" at bounding box center [550, 573] width 61 height 19
